Goal: Communication & Community: Answer question/provide support

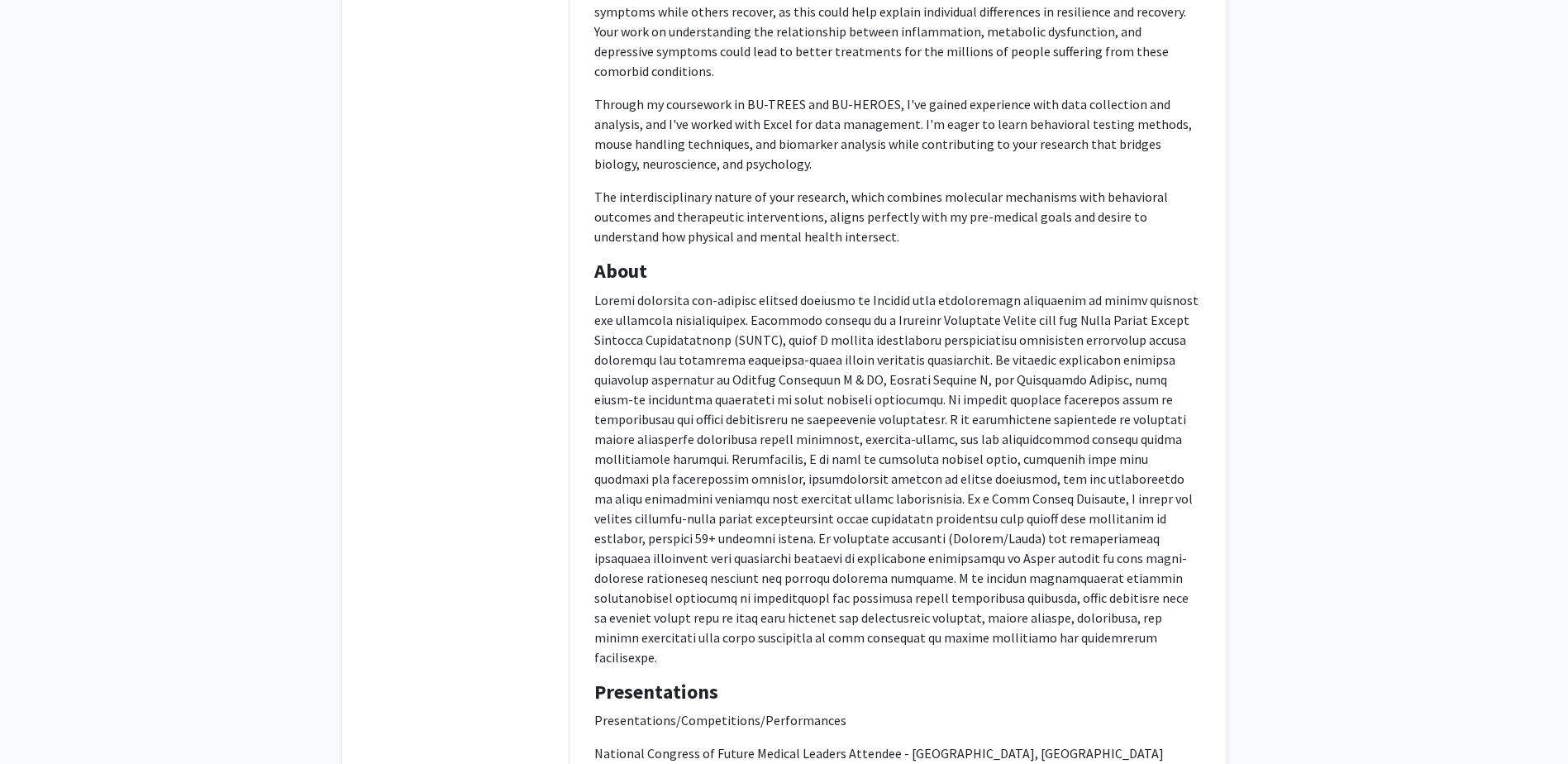
scroll to position [767, 0]
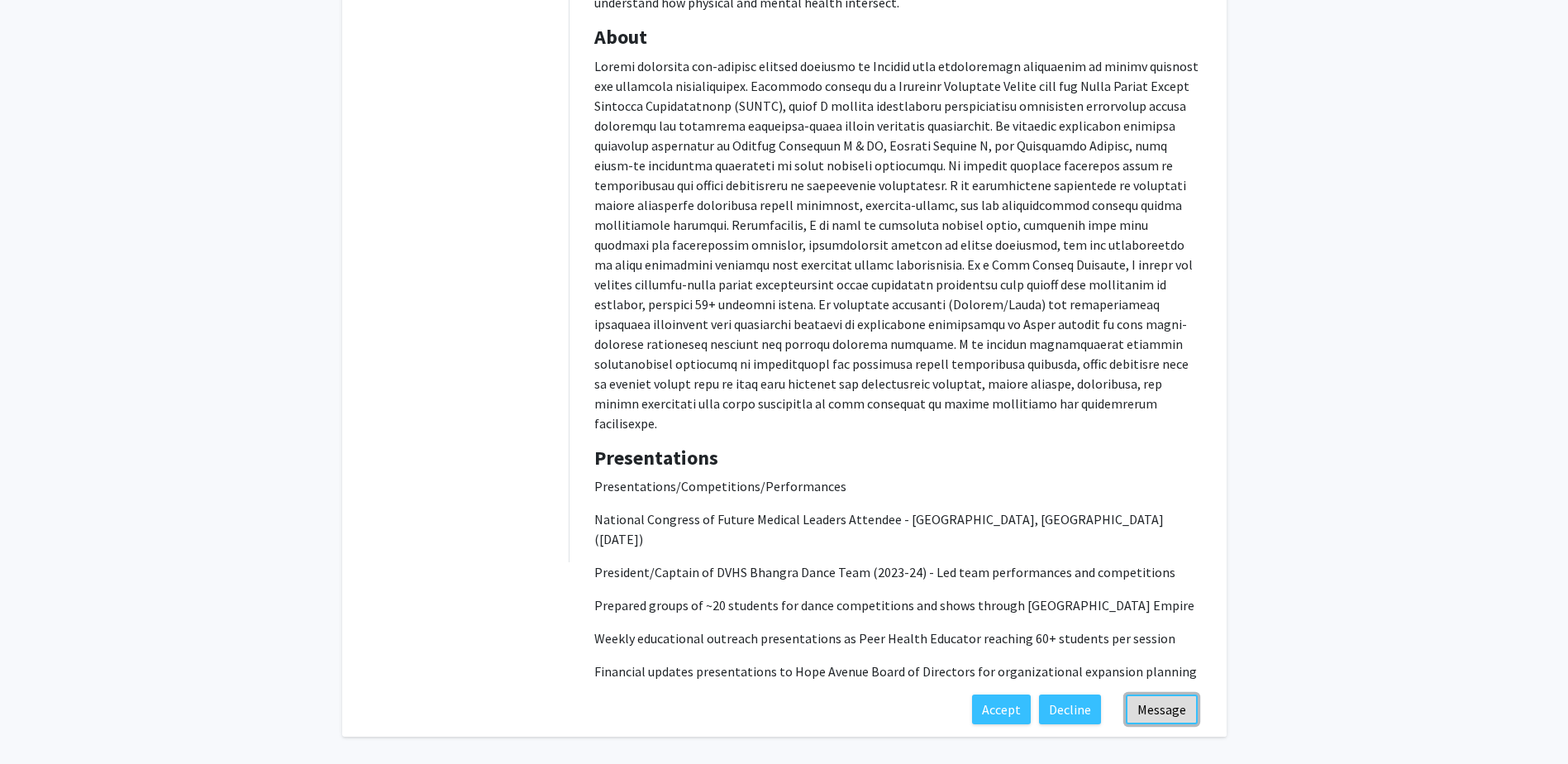
click at [780, 695] on button "Message" at bounding box center [1161, 710] width 72 height 30
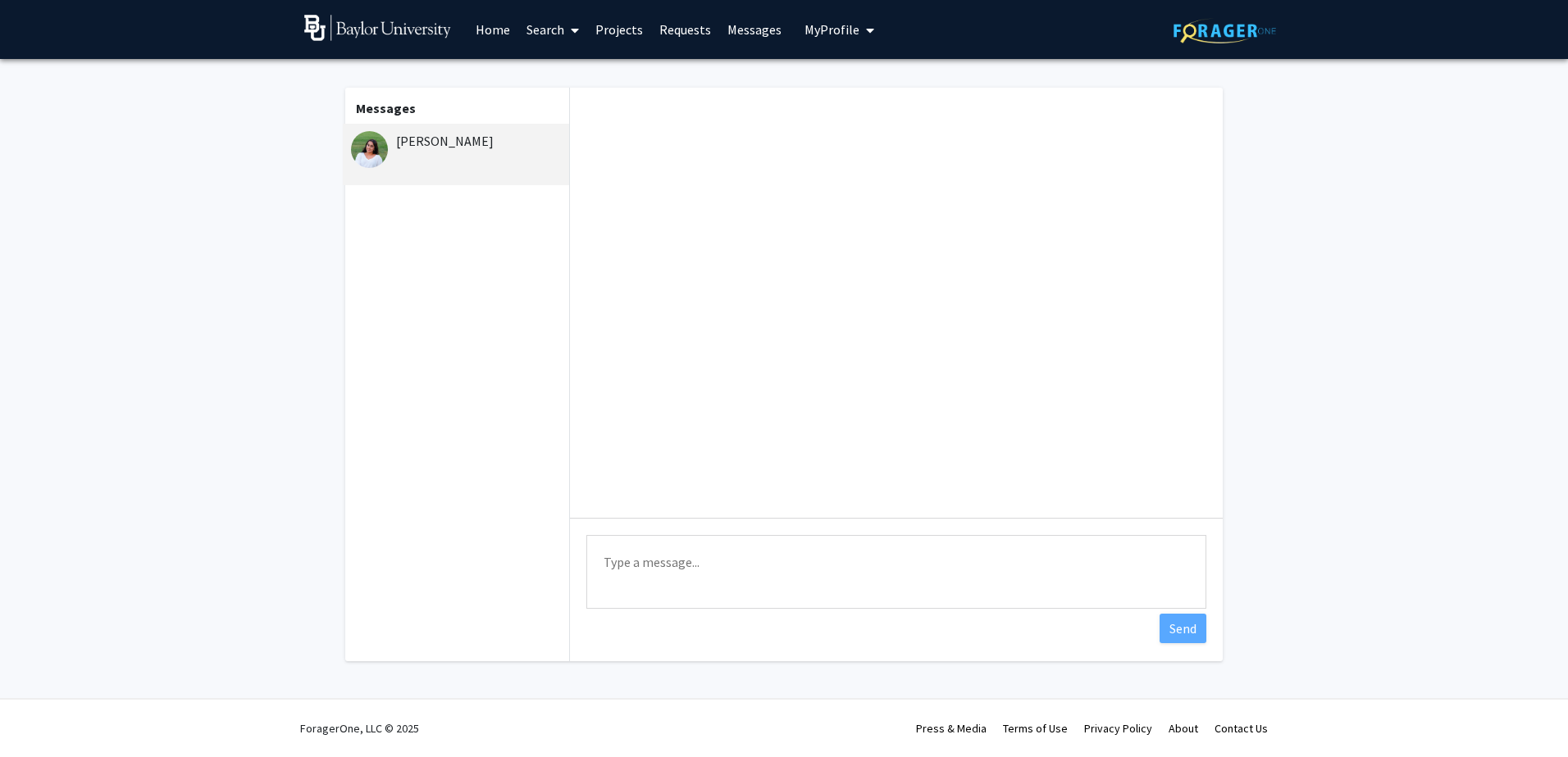
click at [774, 587] on textarea "Type a message" at bounding box center [897, 572] width 620 height 74
click at [774, 587] on textarea "Hi [PERSON_NAME]," at bounding box center [897, 572] width 620 height 74
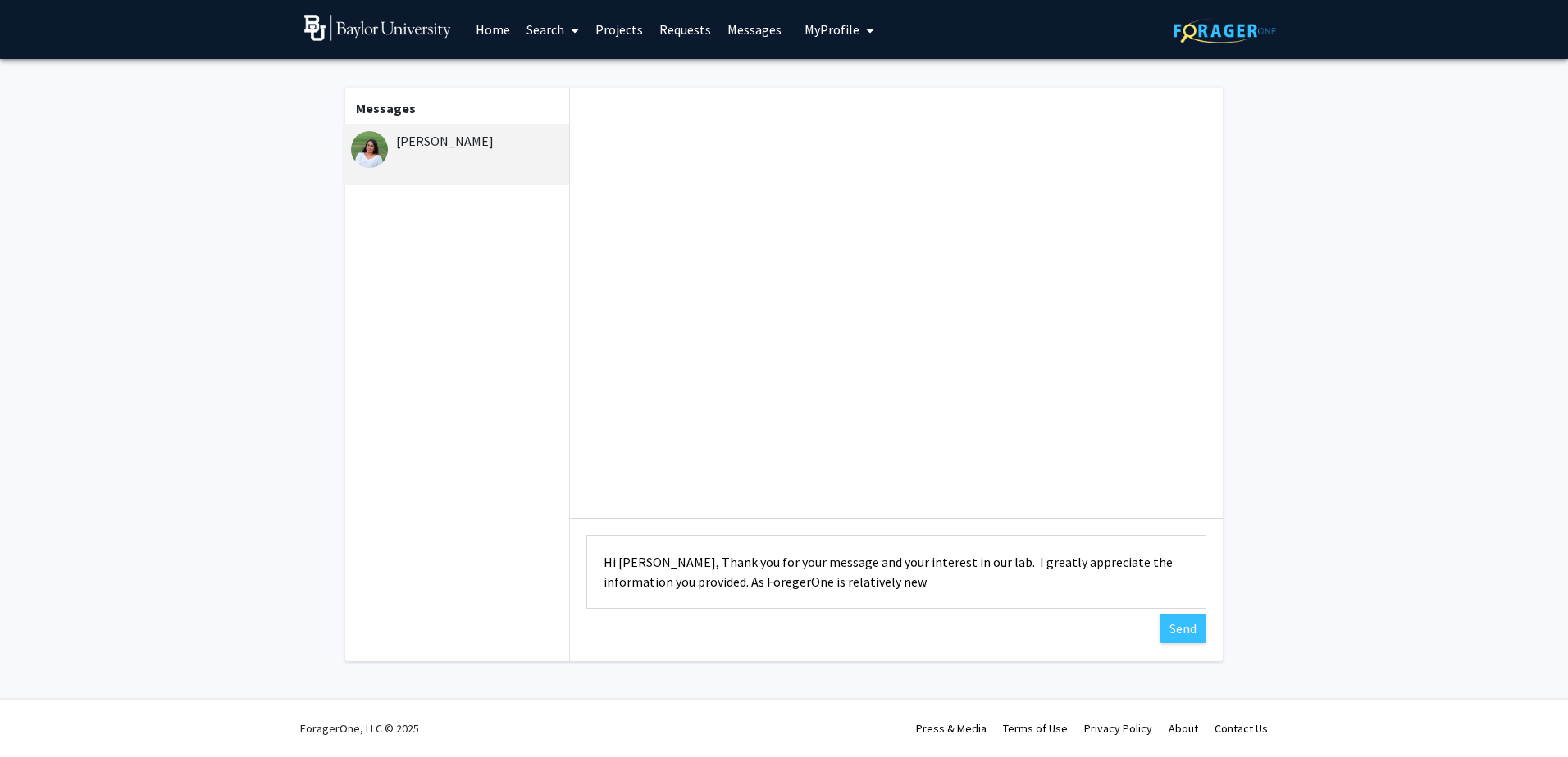
click at [774, 588] on textarea "Hi [PERSON_NAME], Thank you for your message and your interest in our lab. I gr…" at bounding box center [897, 572] width 620 height 74
drag, startPoint x: 715, startPoint y: 577, endPoint x: 779, endPoint y: 585, distance: 64.5
click at [774, 585] on textarea "Hi [PERSON_NAME], Thank you for your message and your interest in our lab. I gr…" at bounding box center [897, 572] width 620 height 74
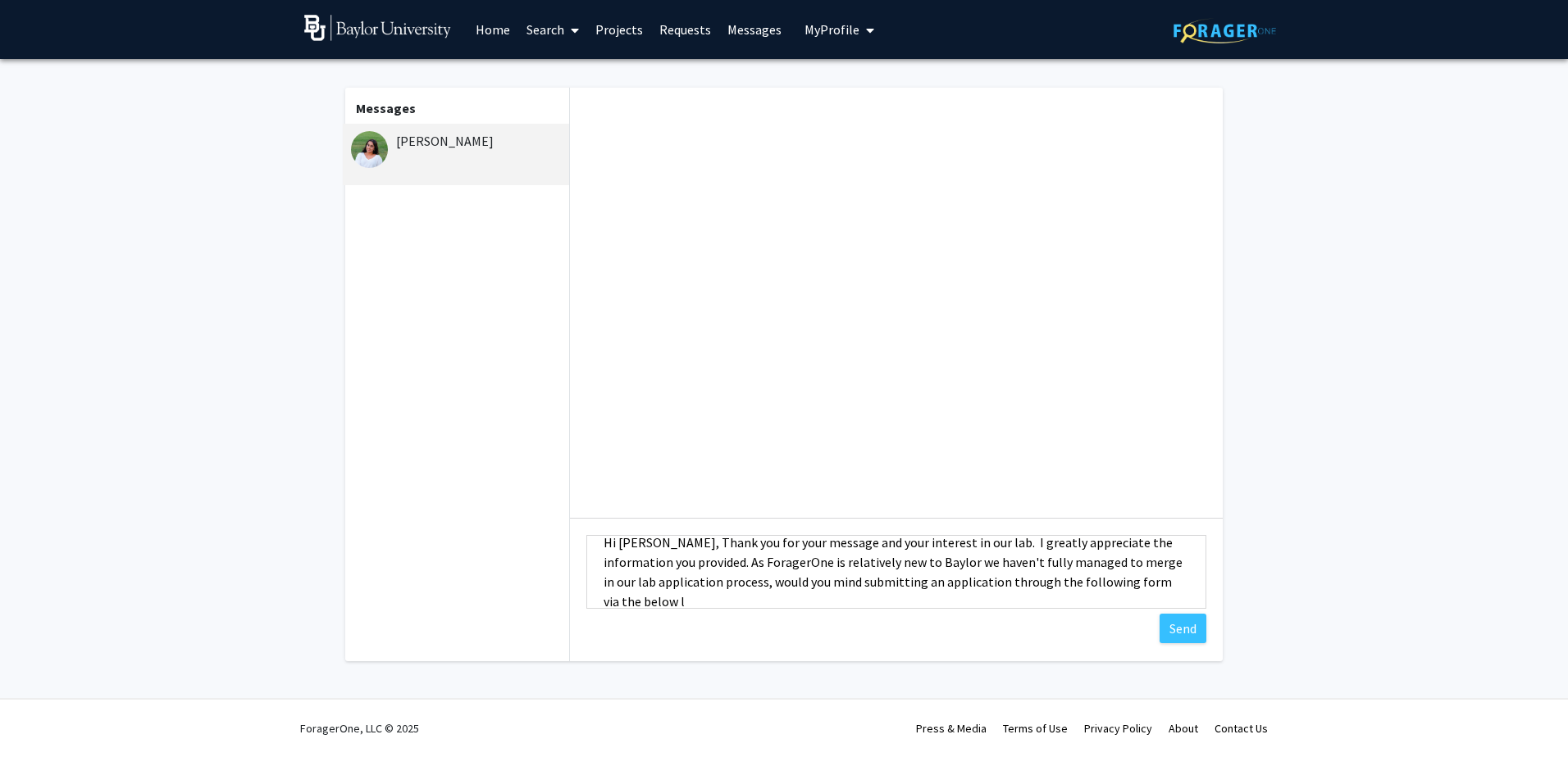
scroll to position [22, 0]
paste textarea "[URL][DOMAIN_NAME]"
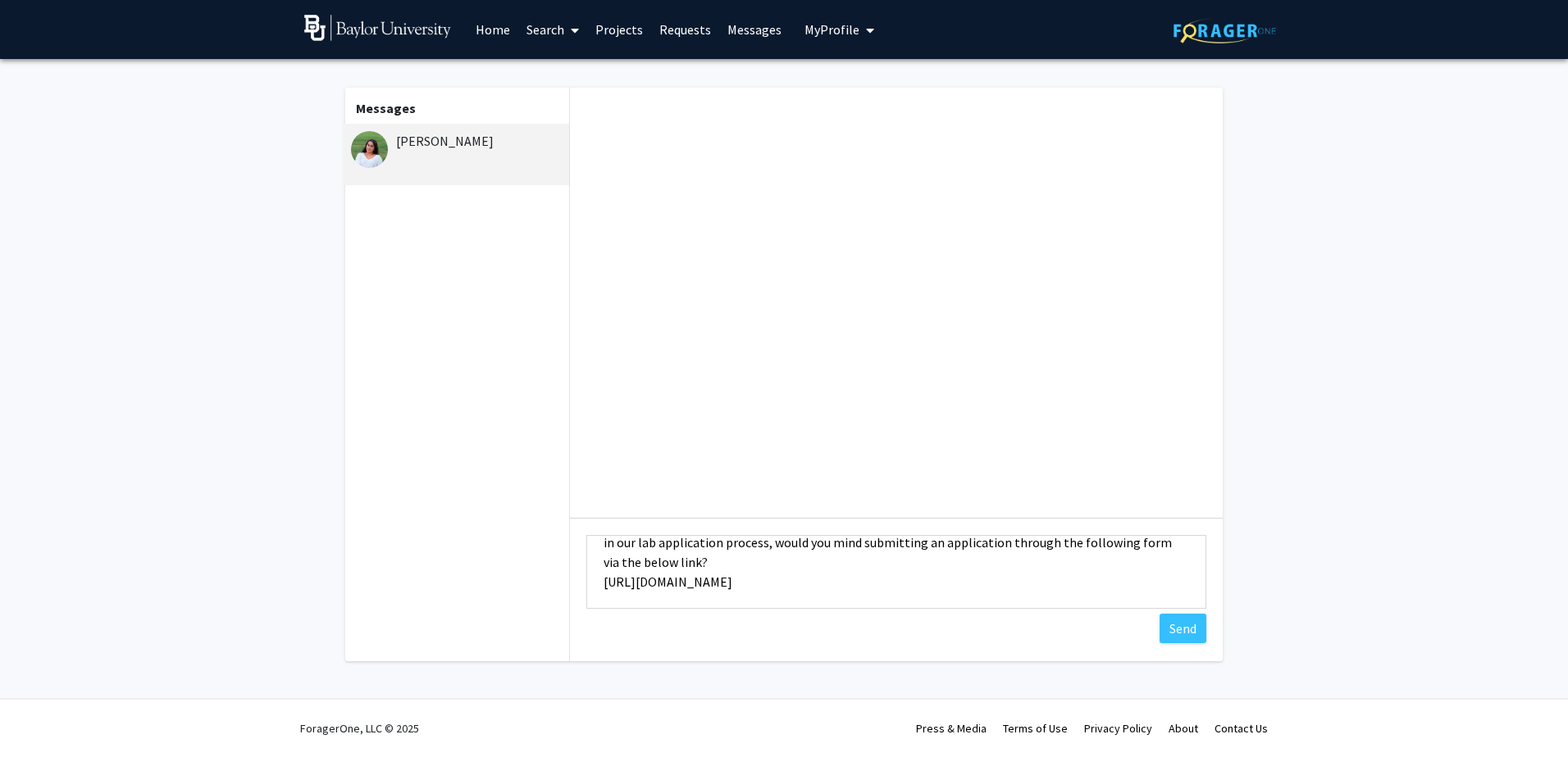
click at [663, 561] on textarea "Hi [PERSON_NAME], Thank you for your message and your interest in our lab. I gr…" at bounding box center [897, 572] width 620 height 74
click at [774, 540] on textarea "Hi [PERSON_NAME], Thank you for your message and your interest in our lab. I gr…" at bounding box center [897, 572] width 620 height 74
type textarea "Hi [PERSON_NAME], Thank you for your message and your interest in our lab. I gr…"
click at [774, 638] on button "Send" at bounding box center [1183, 629] width 47 height 30
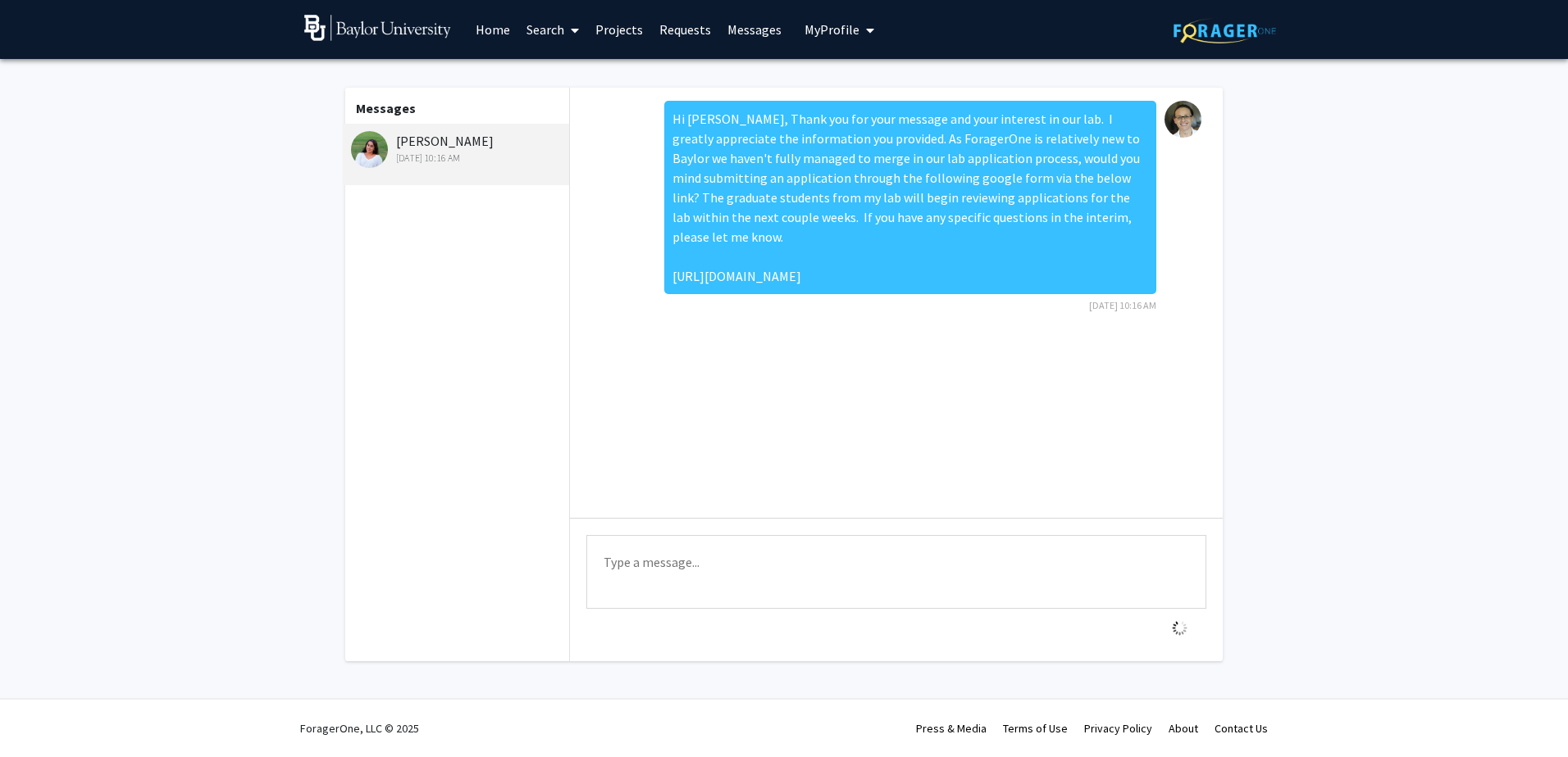
scroll to position [0, 0]
